Goal: Task Accomplishment & Management: Manage account settings

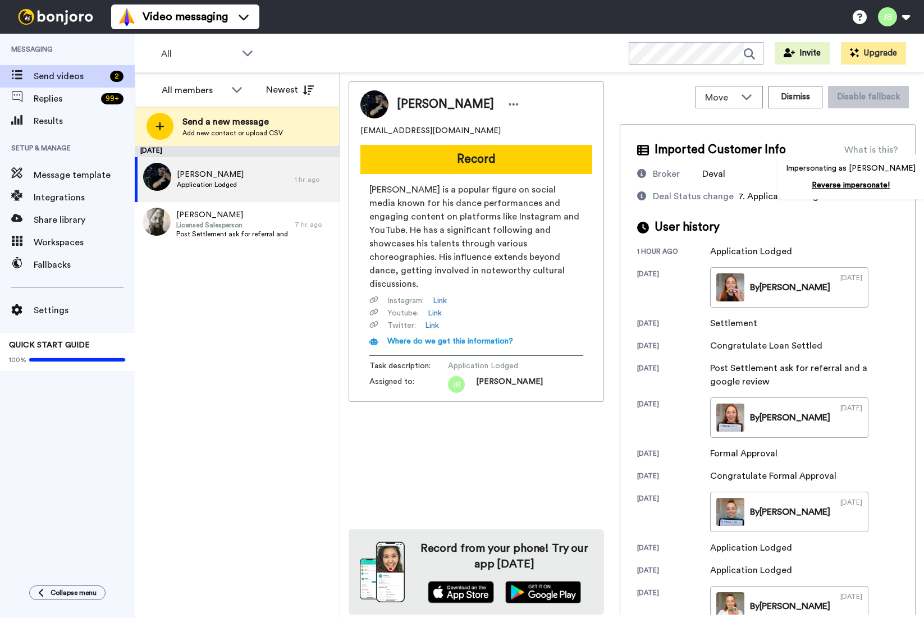
click at [438, 217] on span "[PERSON_NAME] is a popular figure on social media known for his dance performan…" at bounding box center [476, 237] width 214 height 108
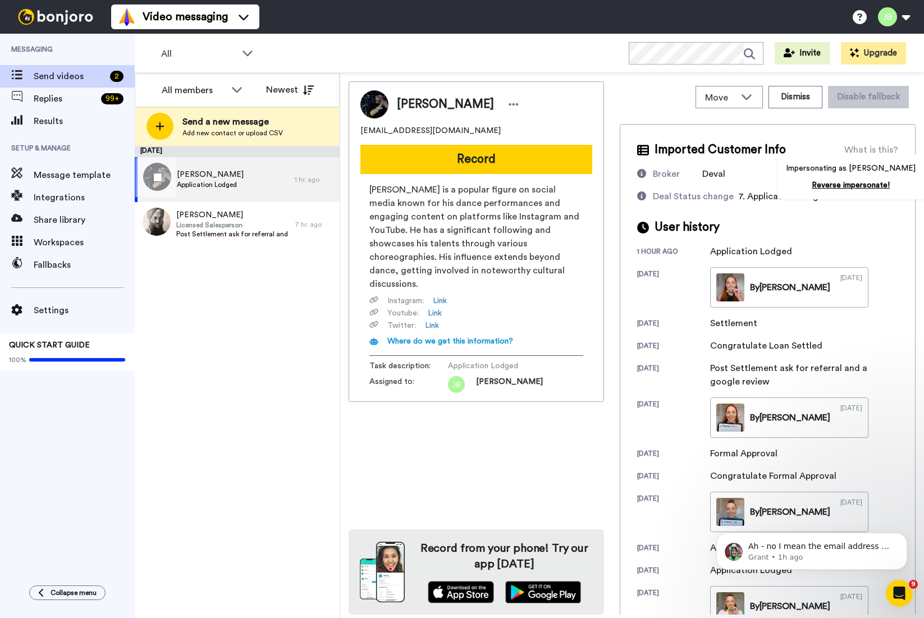
click at [229, 185] on span "Application Lodged" at bounding box center [210, 184] width 67 height 9
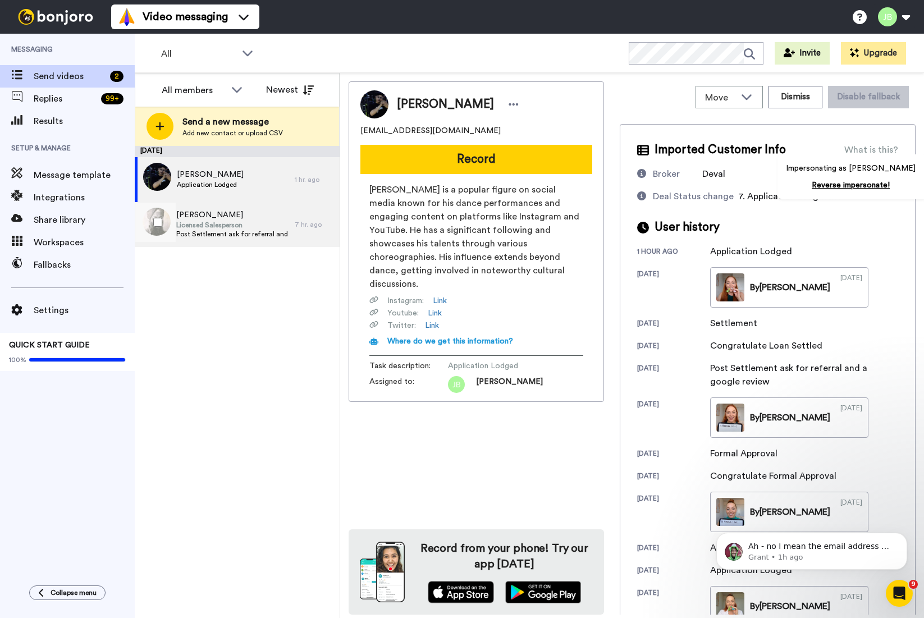
click at [235, 226] on span "Licensed Salesperson" at bounding box center [232, 225] width 113 height 9
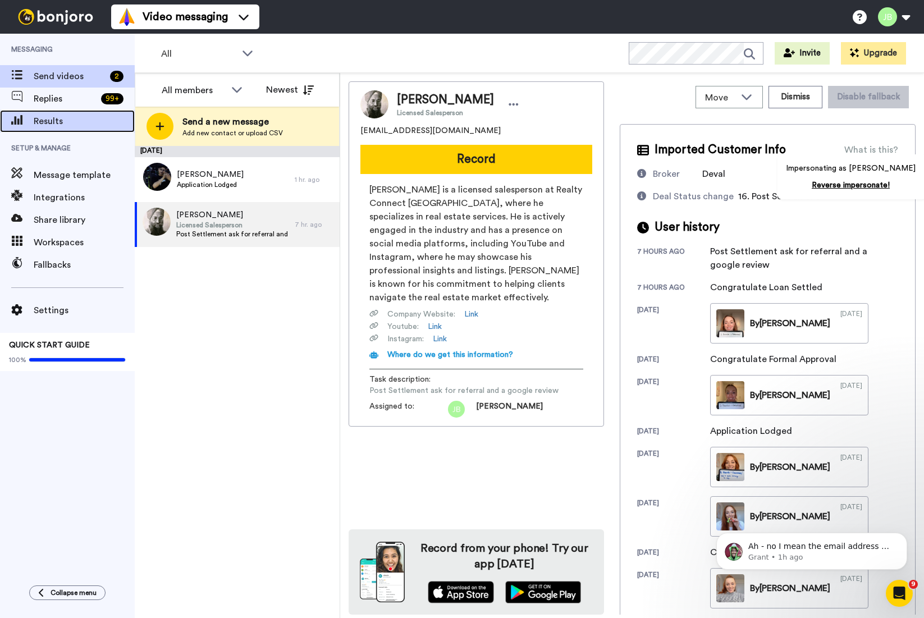
click at [86, 126] on span "Results" at bounding box center [84, 121] width 101 height 13
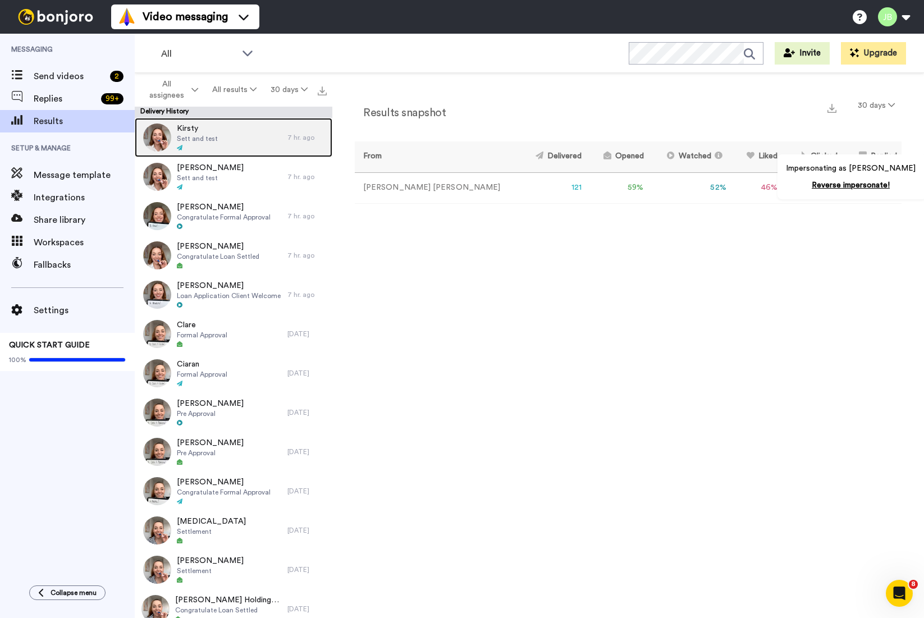
click at [248, 139] on div "Kirsty Sett and test" at bounding box center [211, 137] width 153 height 39
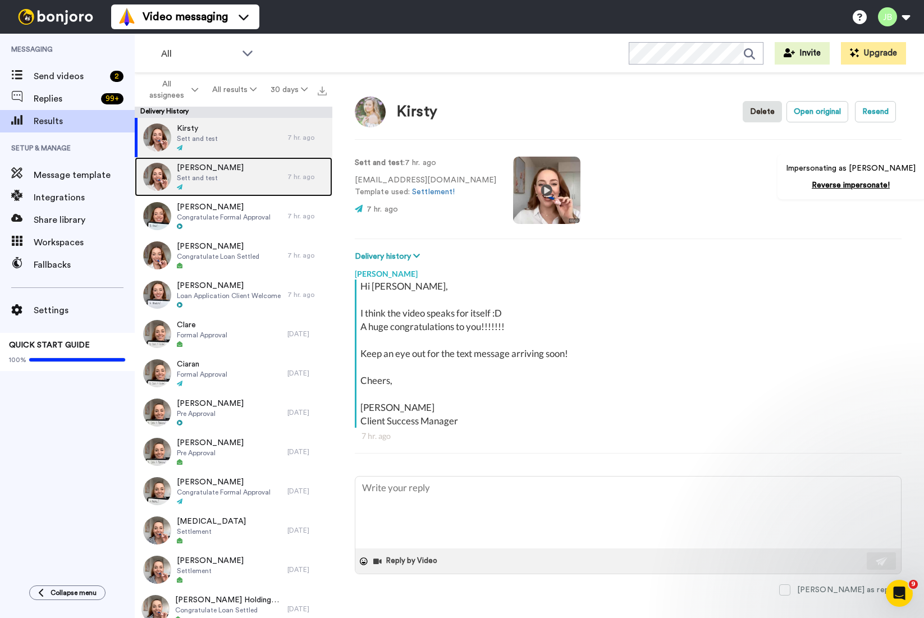
click at [225, 174] on div "Nicholas Sett and test" at bounding box center [211, 176] width 153 height 39
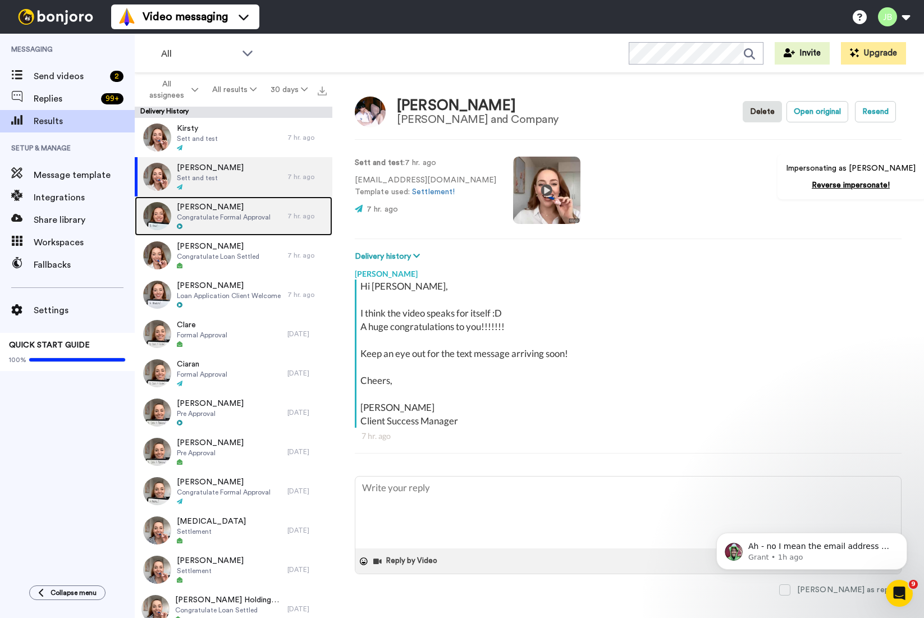
click at [222, 221] on span "Congratulate Formal Approval" at bounding box center [224, 217] width 94 height 9
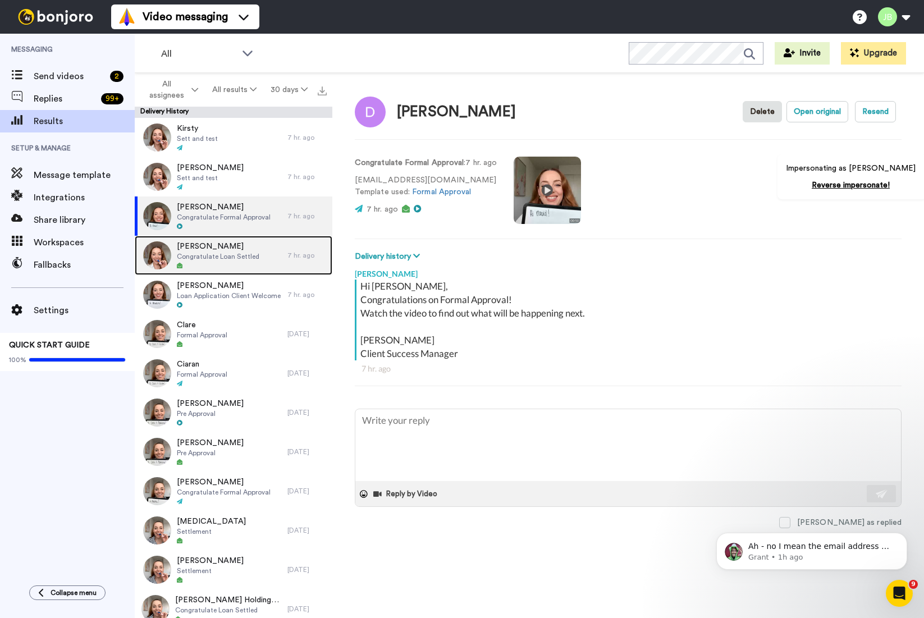
click at [223, 255] on span "Congratulate Loan Settled" at bounding box center [218, 256] width 83 height 9
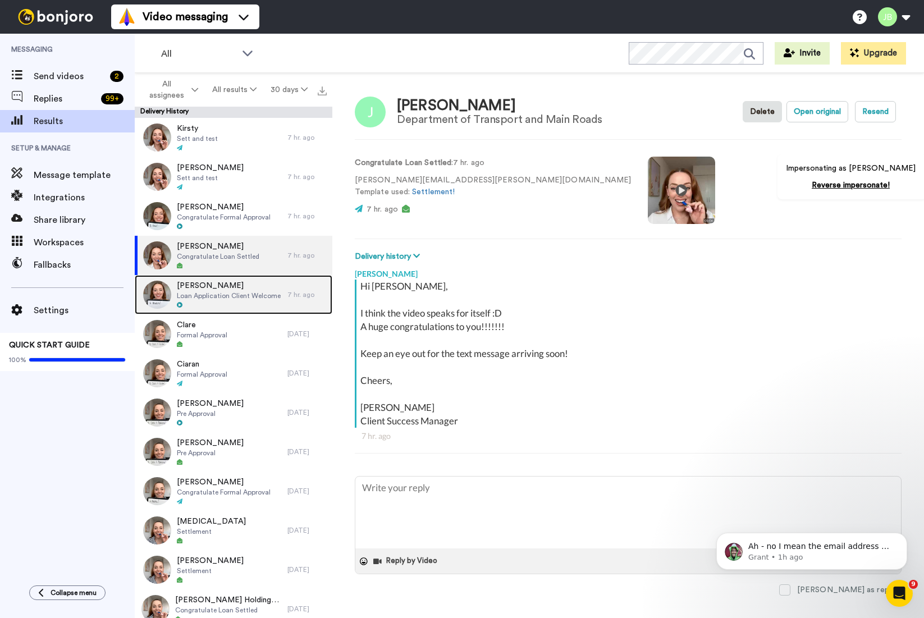
click at [222, 281] on span "Ubaldino" at bounding box center [229, 285] width 104 height 11
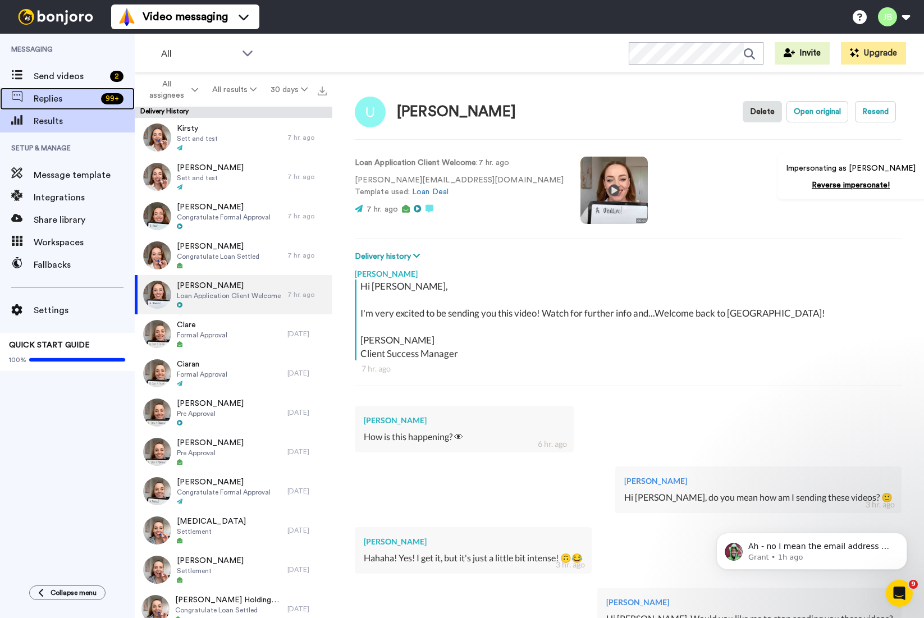
click at [78, 92] on span "Replies" at bounding box center [65, 98] width 63 height 13
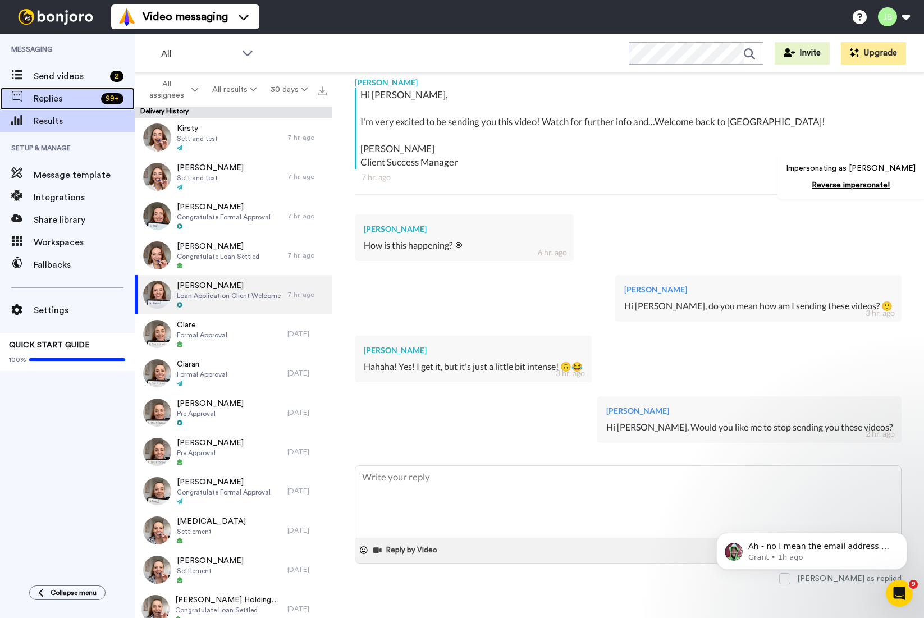
type textarea "x"
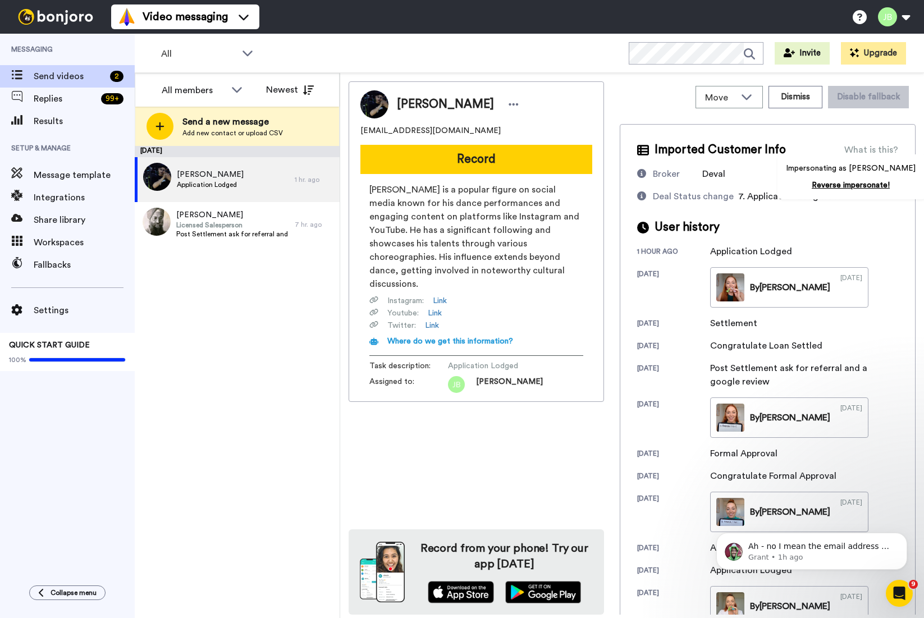
click at [414, 102] on span "[PERSON_NAME]" at bounding box center [445, 104] width 97 height 17
click at [846, 182] on link "Reverse impersonate!" at bounding box center [851, 185] width 78 height 8
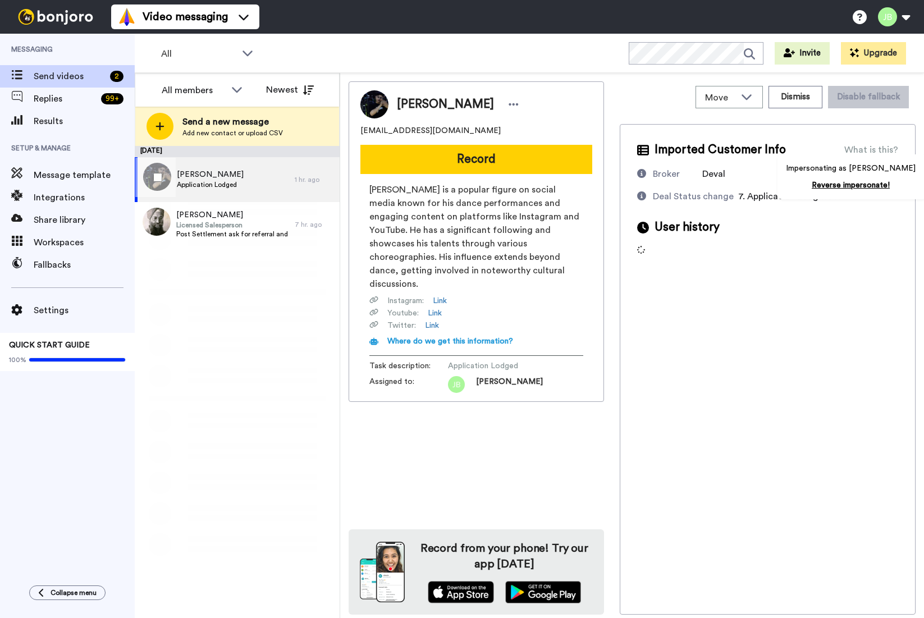
click at [214, 182] on span "Application Lodged" at bounding box center [210, 184] width 67 height 9
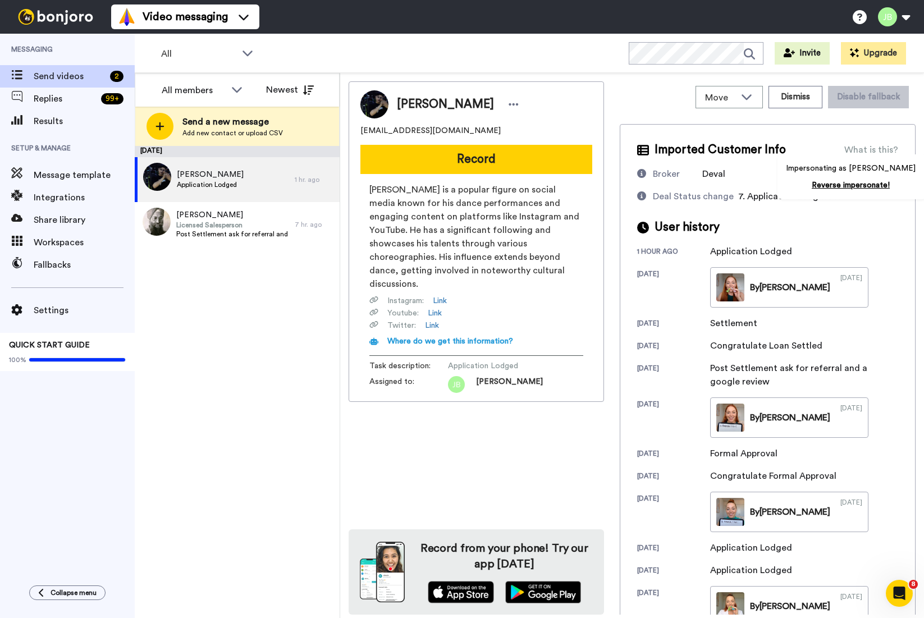
click at [384, 128] on span "[EMAIL_ADDRESS][DOMAIN_NAME]" at bounding box center [430, 130] width 140 height 11
copy span "hchoubisa@gmail.com"
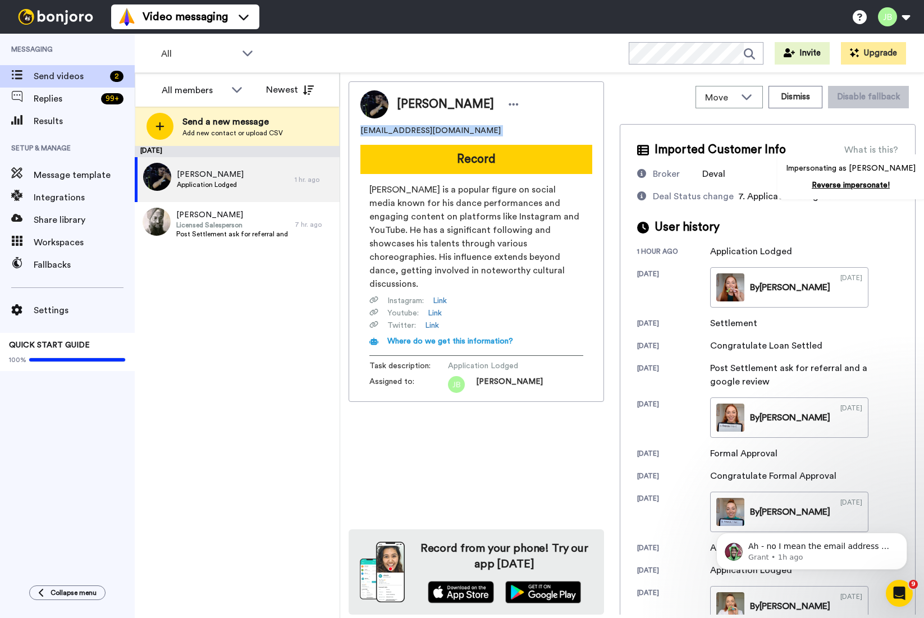
click at [427, 104] on span "Himanshu" at bounding box center [445, 104] width 97 height 17
click at [427, 104] on span "[PERSON_NAME]" at bounding box center [445, 104] width 97 height 17
copy span "[PERSON_NAME]"
click at [527, 235] on span "[PERSON_NAME] is a popular figure on social media known for his dance performan…" at bounding box center [476, 237] width 214 height 108
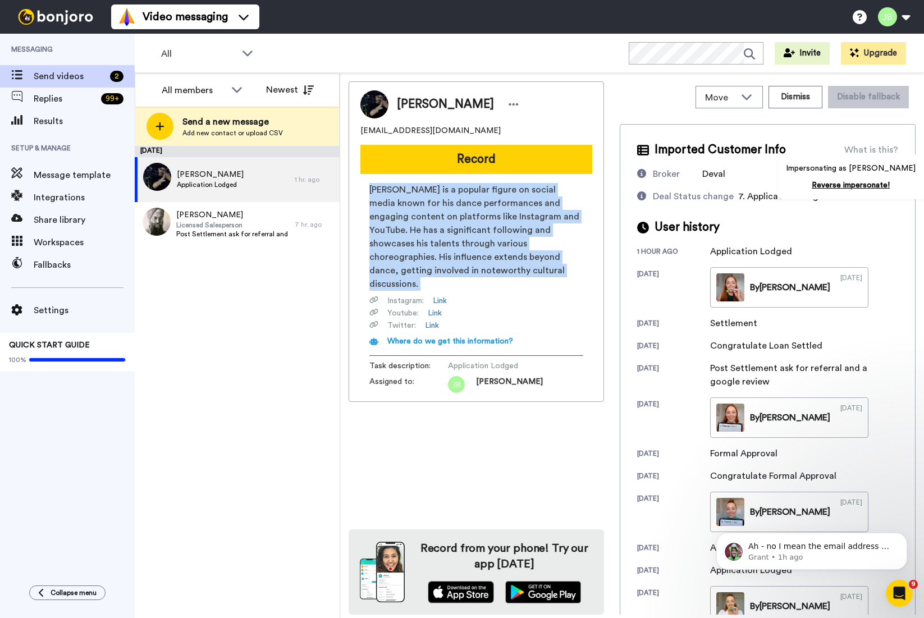
click at [527, 235] on span "[PERSON_NAME] is a popular figure on social media known for his dance performan…" at bounding box center [476, 237] width 214 height 108
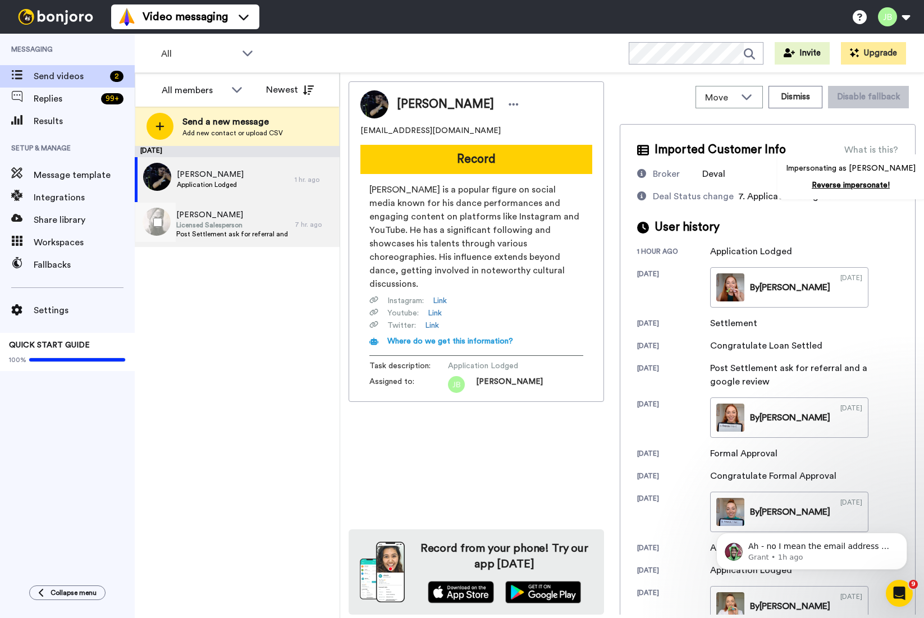
click at [240, 222] on span "Licensed Salesperson" at bounding box center [232, 225] width 113 height 9
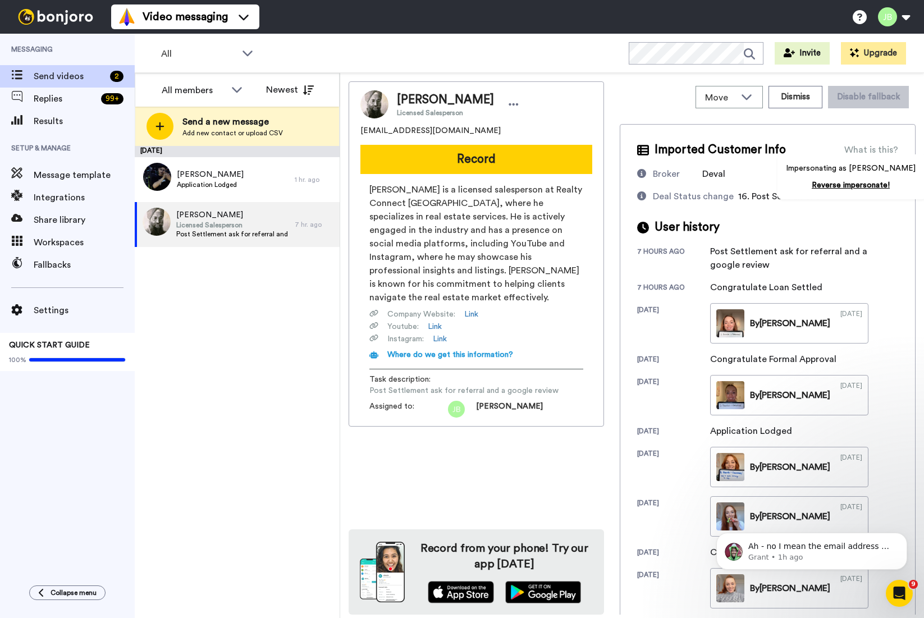
click at [377, 132] on span "[EMAIL_ADDRESS][DOMAIN_NAME]" at bounding box center [430, 130] width 140 height 11
copy span "rkhosa.dev17@gmail.com"
click at [431, 102] on span "[PERSON_NAME]" at bounding box center [445, 99] width 97 height 17
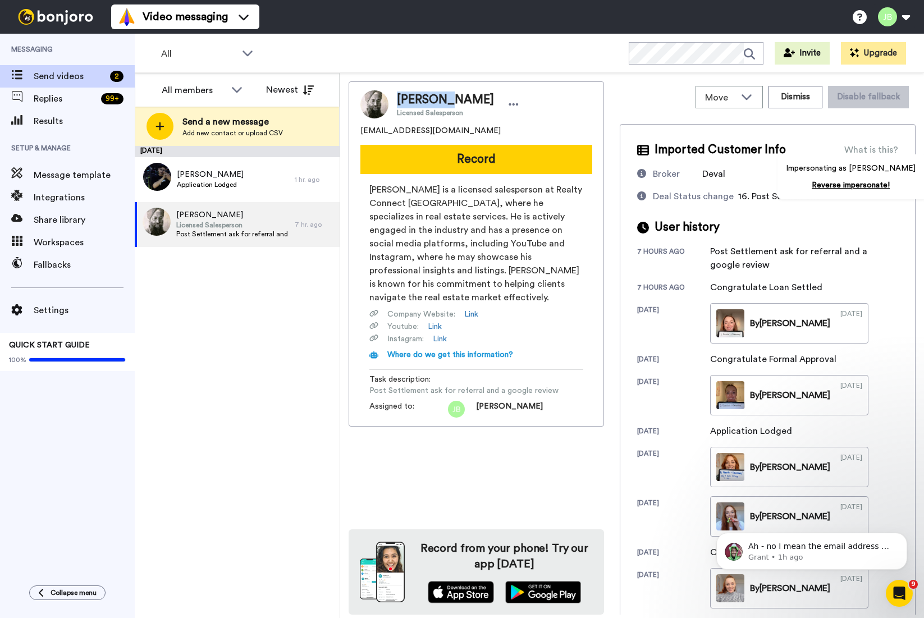
click at [431, 102] on span "[PERSON_NAME]" at bounding box center [445, 99] width 97 height 17
copy span "[PERSON_NAME]"
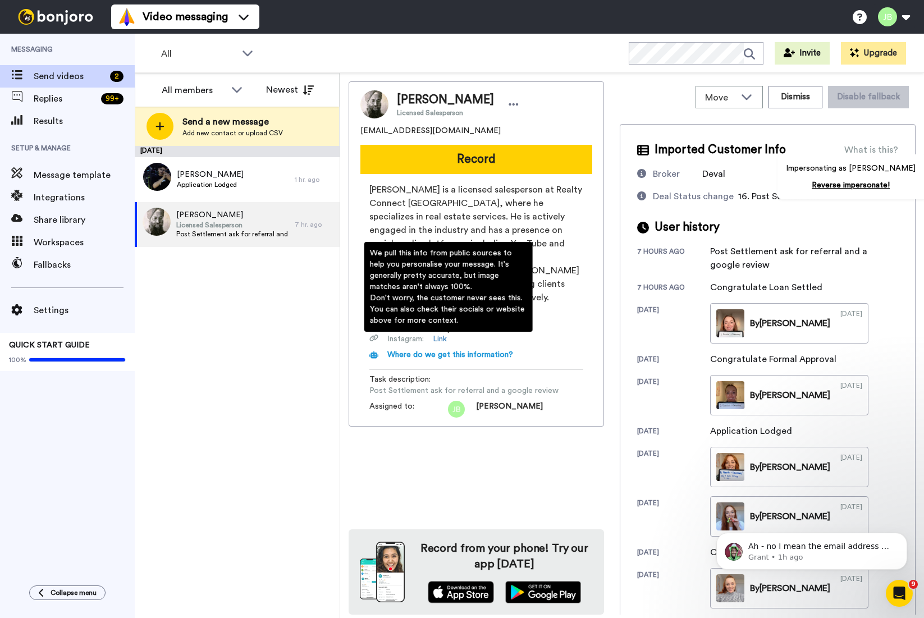
click at [497, 351] on span "Where do we get this information?" at bounding box center [450, 355] width 126 height 8
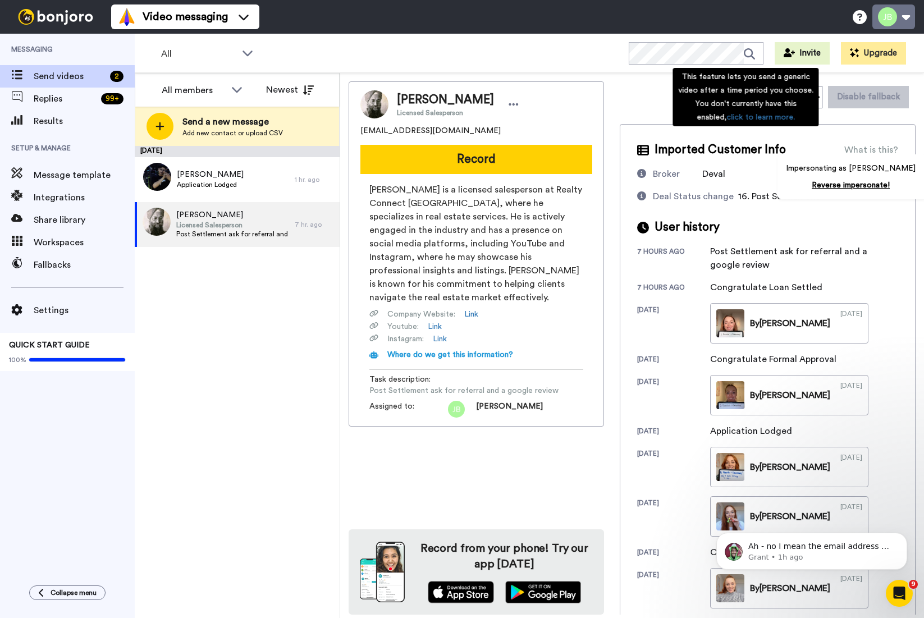
click at [883, 13] on button at bounding box center [893, 16] width 43 height 25
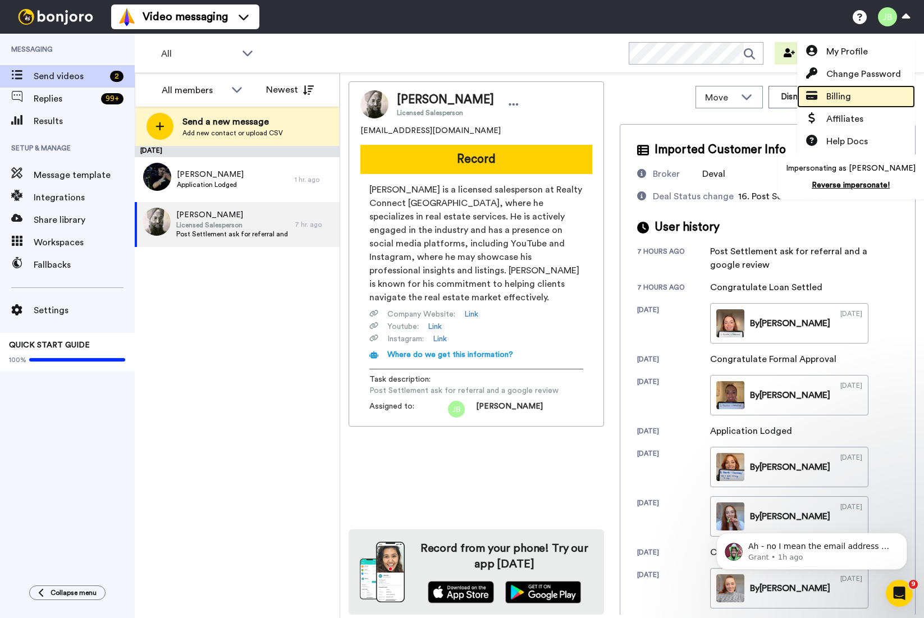
click at [839, 88] on link "Billing" at bounding box center [856, 96] width 118 height 22
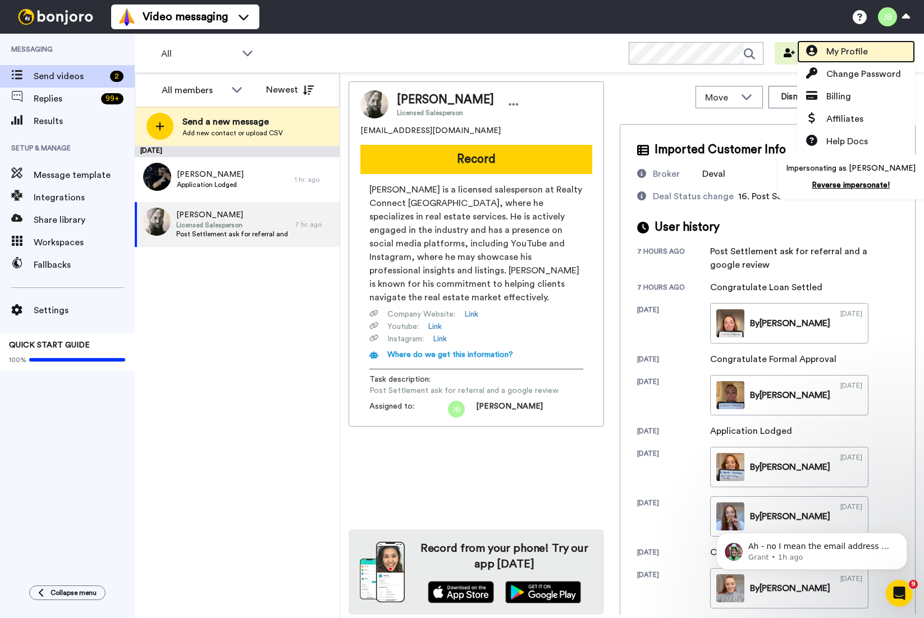
click at [858, 55] on span "My Profile" at bounding box center [847, 51] width 42 height 13
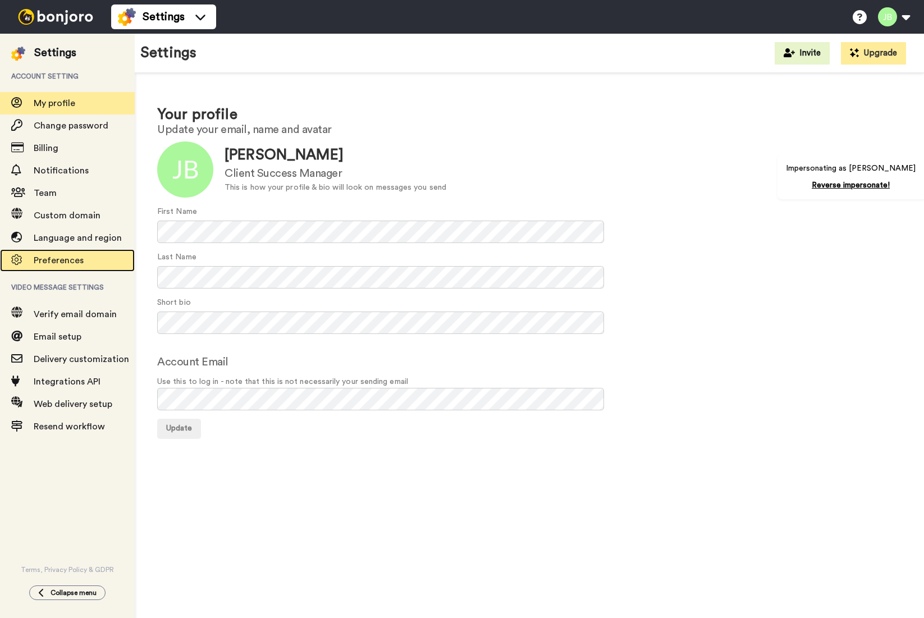
click at [64, 262] on span "Preferences" at bounding box center [59, 260] width 50 height 9
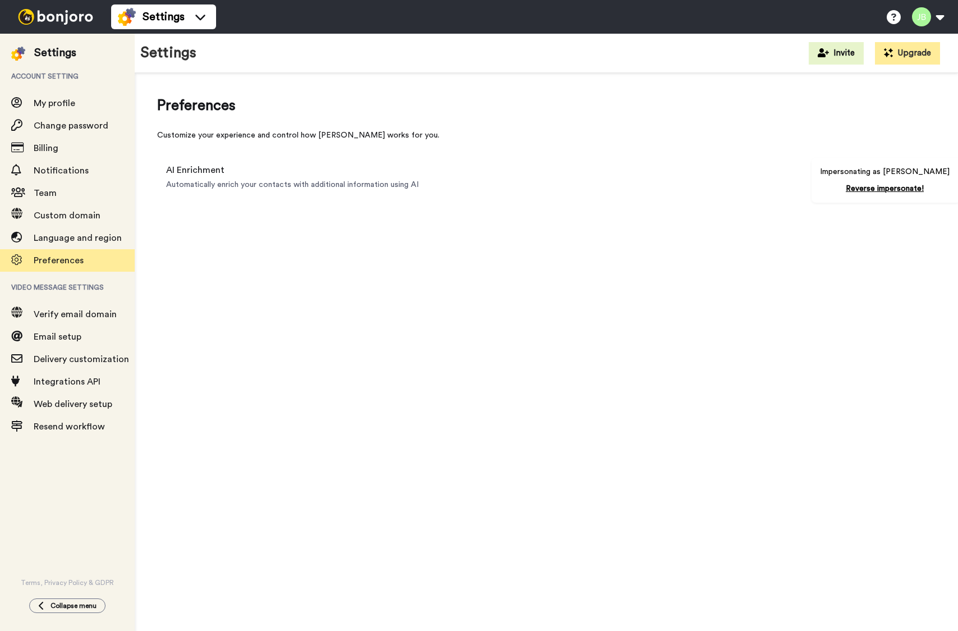
click at [77, 22] on img at bounding box center [55, 17] width 84 height 16
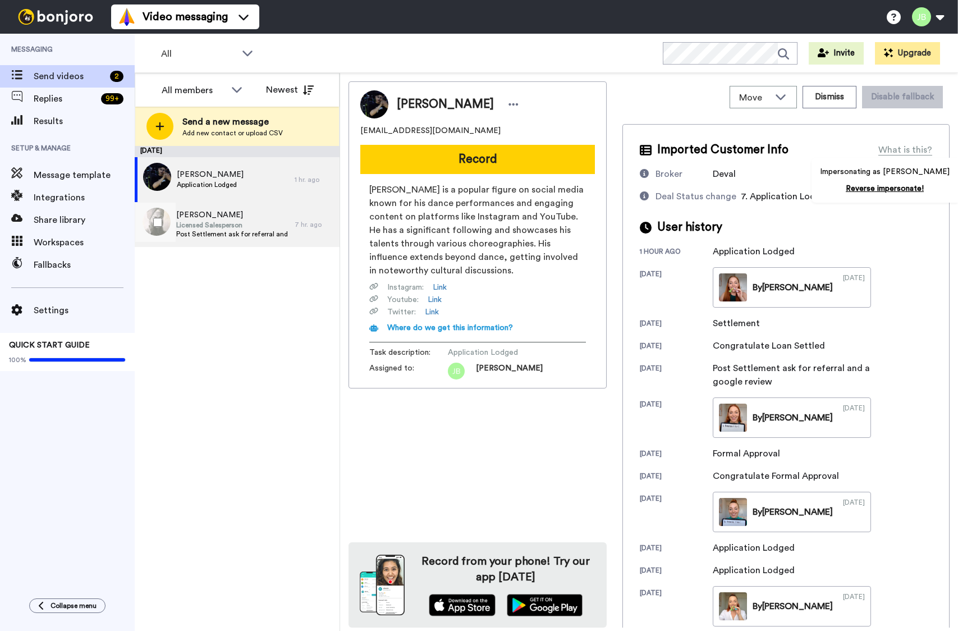
click at [222, 226] on span "Licensed Salesperson" at bounding box center [232, 225] width 113 height 9
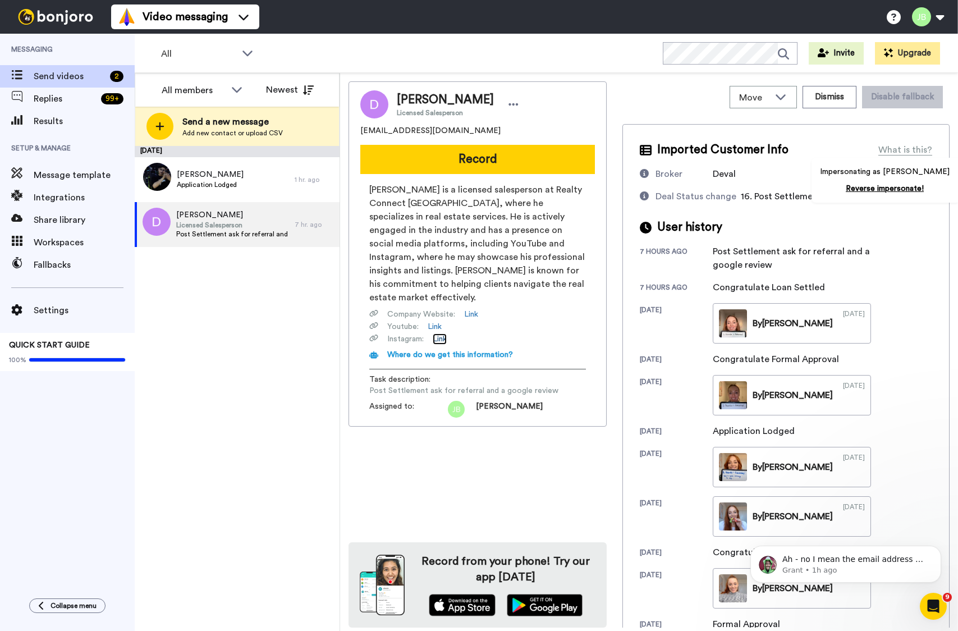
click at [442, 333] on link "Link" at bounding box center [440, 338] width 14 height 11
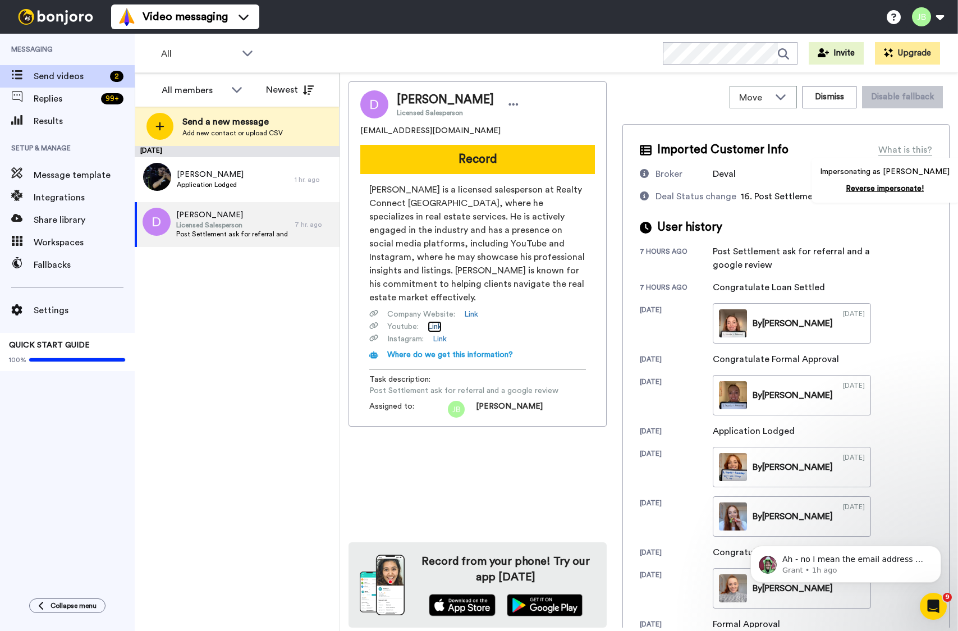
click at [438, 321] on link "Link" at bounding box center [435, 326] width 14 height 11
click at [468, 309] on link "Link" at bounding box center [471, 314] width 14 height 11
click at [201, 177] on span "[PERSON_NAME]" at bounding box center [210, 174] width 67 height 11
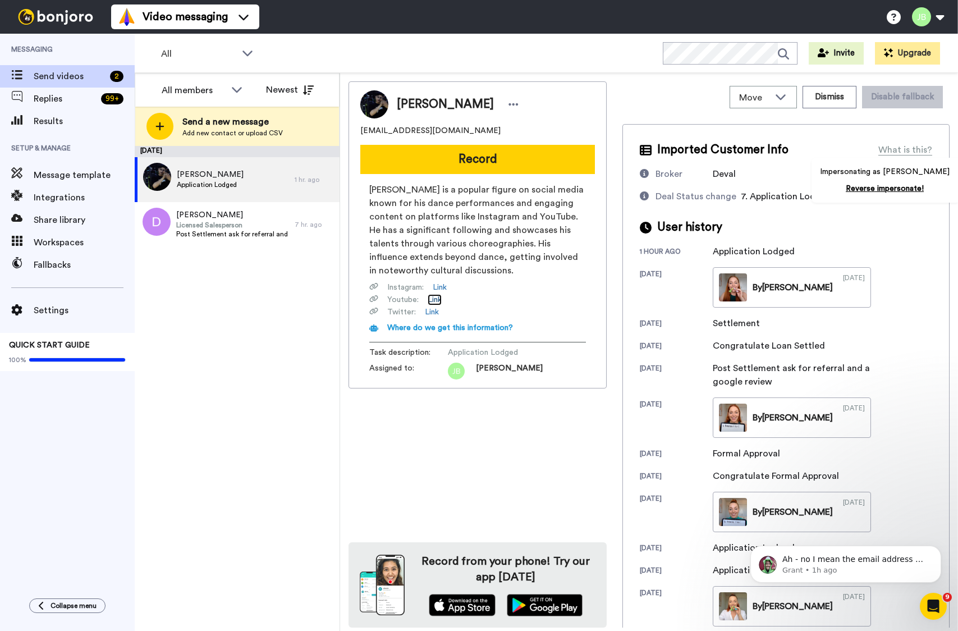
click at [431, 299] on link "Link" at bounding box center [435, 299] width 14 height 11
click at [418, 109] on span "[PERSON_NAME]" at bounding box center [445, 104] width 97 height 17
